Goal: Information Seeking & Learning: Learn about a topic

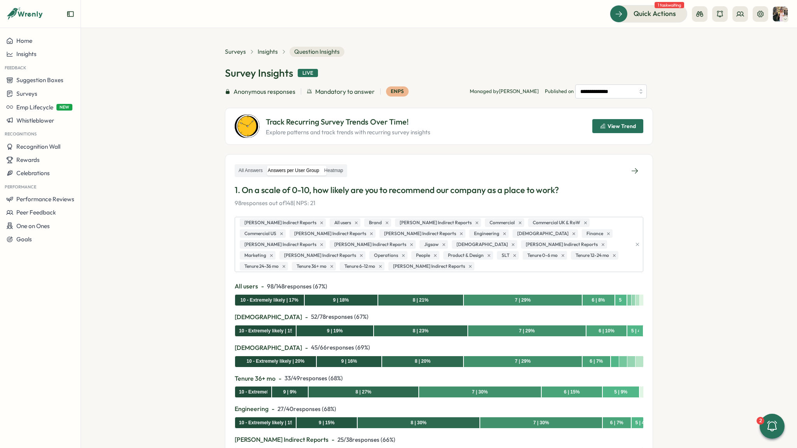
scroll to position [468, 0]
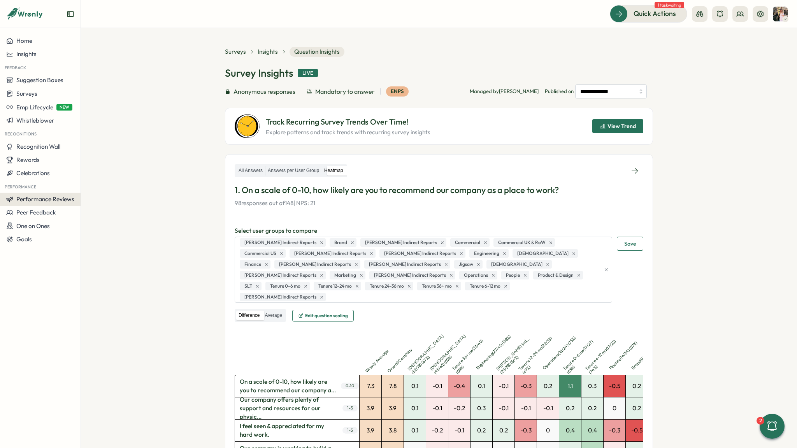
click at [40, 202] on span "Performance Reviews" at bounding box center [45, 198] width 58 height 7
click at [101, 188] on div "Reviews" at bounding box center [113, 184] width 60 height 9
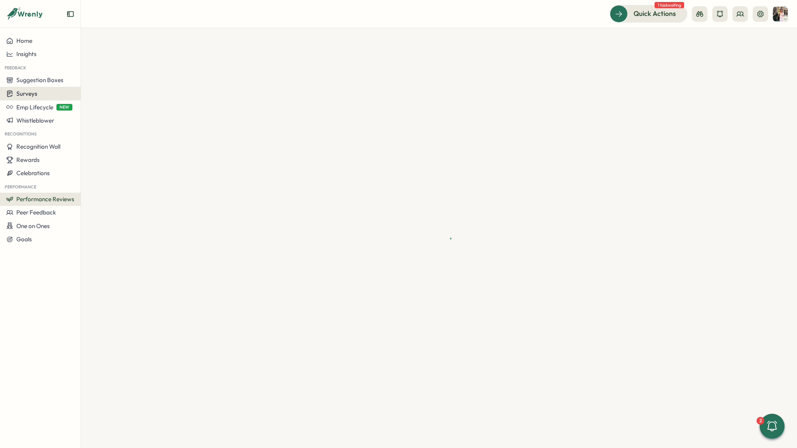
click at [38, 90] on div "Surveys" at bounding box center [40, 93] width 68 height 7
click at [99, 77] on div "Insights" at bounding box center [112, 79] width 58 height 9
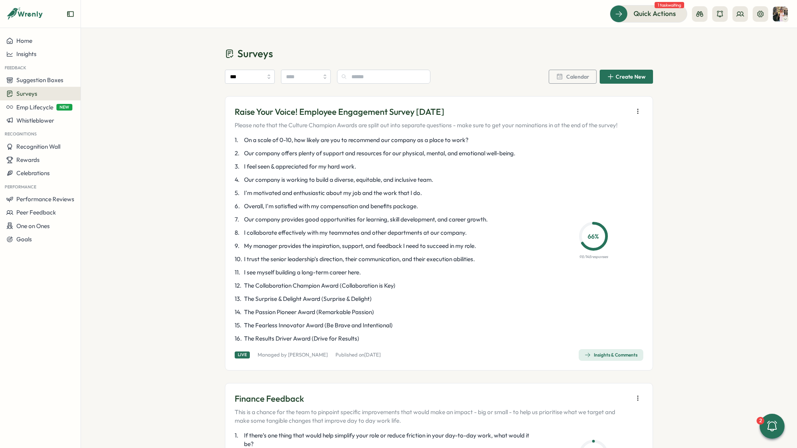
click at [607, 357] on div "Insights & Comments" at bounding box center [611, 355] width 53 height 6
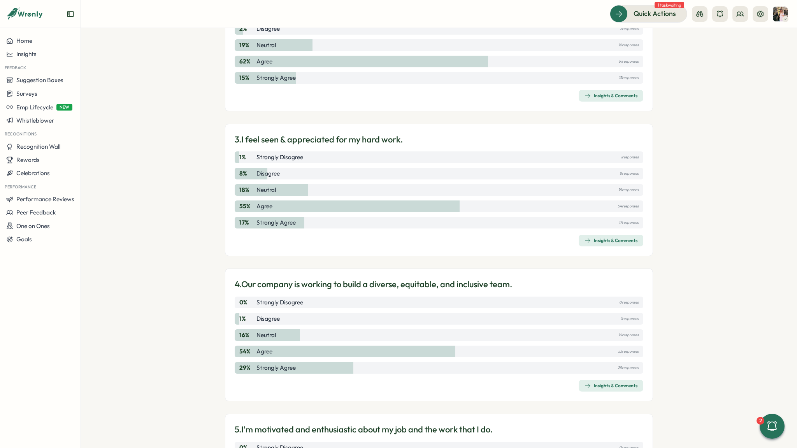
scroll to position [388, 0]
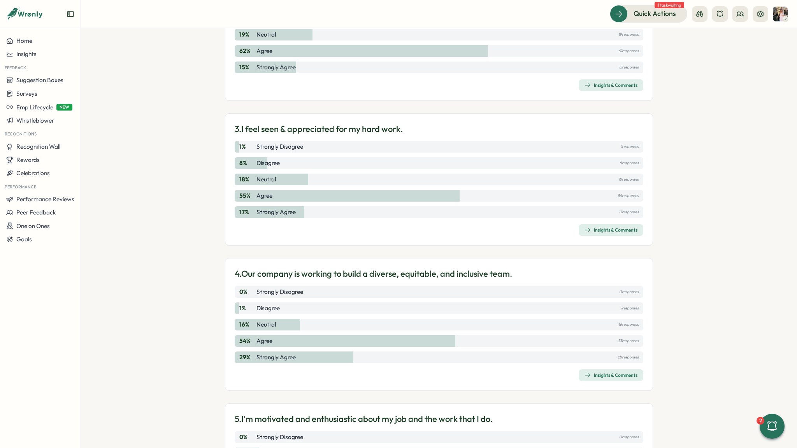
click at [603, 229] on div "Insights & Comments" at bounding box center [611, 230] width 53 height 6
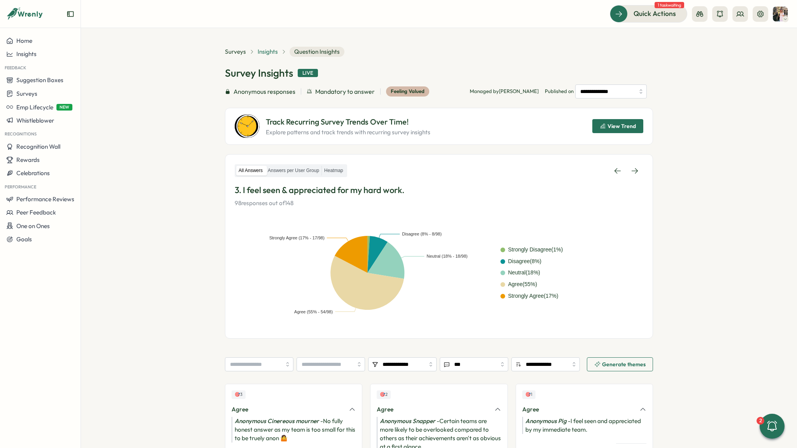
click at [274, 49] on span "Insights" at bounding box center [268, 51] width 20 height 9
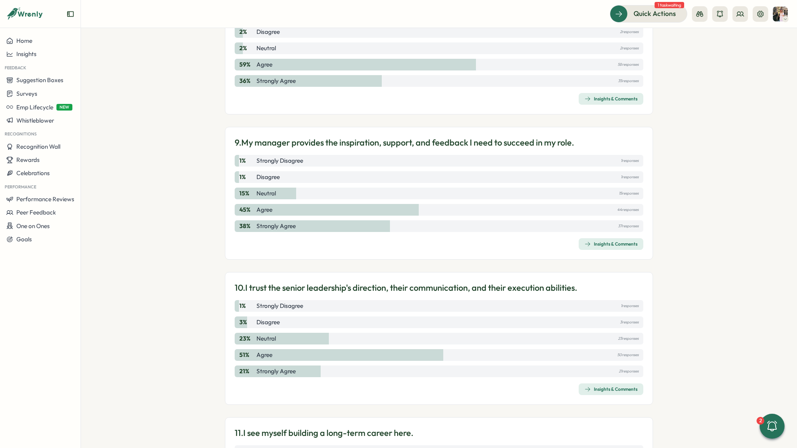
scroll to position [1245, 0]
click at [600, 246] on div "Insights & Comments" at bounding box center [611, 244] width 53 height 6
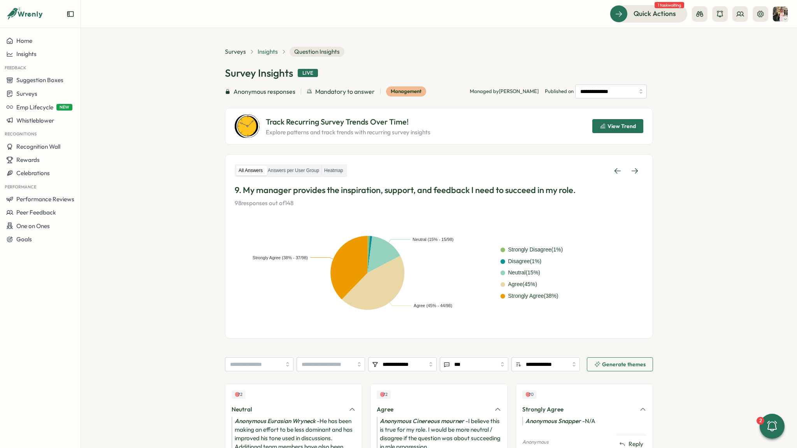
click at [264, 47] on span "Insights" at bounding box center [268, 51] width 20 height 9
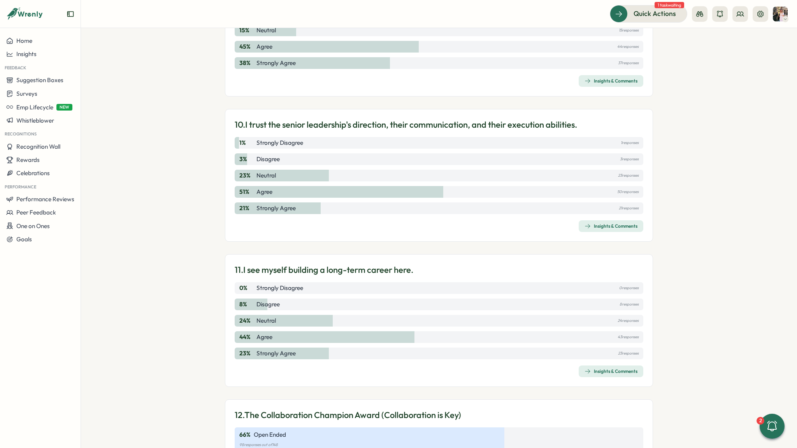
scroll to position [1411, 0]
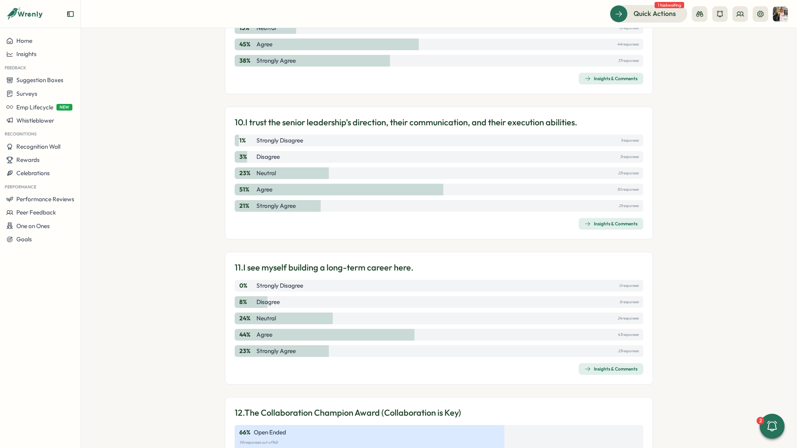
click at [596, 366] on div "Insights & Comments" at bounding box center [611, 369] width 53 height 6
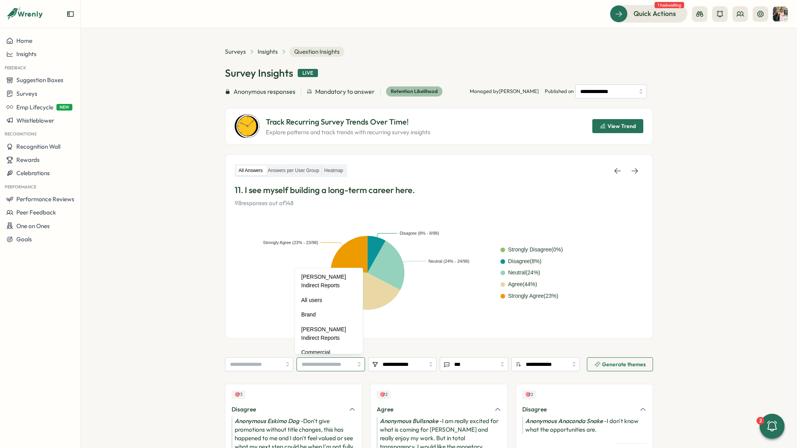
click at [331, 362] on input "search" at bounding box center [331, 364] width 69 height 14
type input "*******"
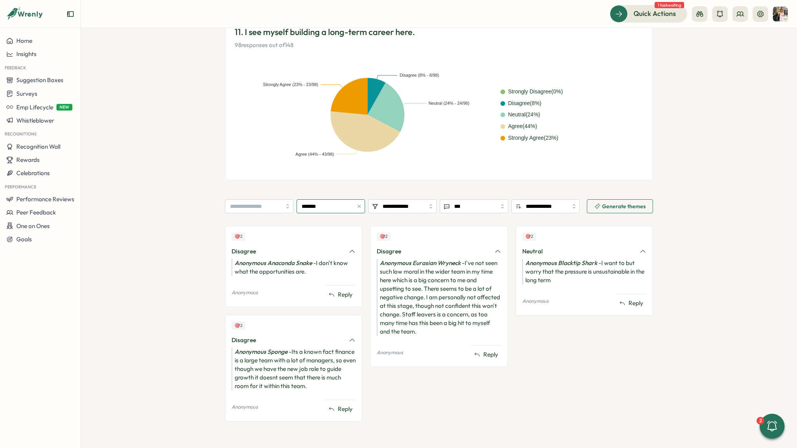
scroll to position [0, 0]
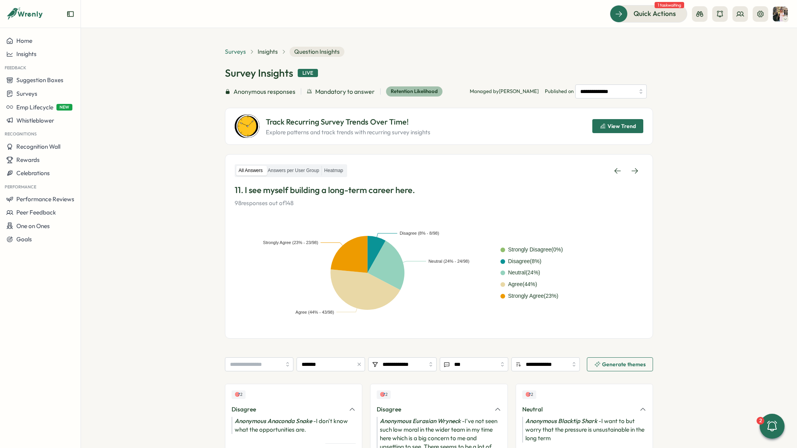
click at [232, 52] on span "Surveys" at bounding box center [235, 51] width 21 height 9
